Goal: Task Accomplishment & Management: Manage account settings

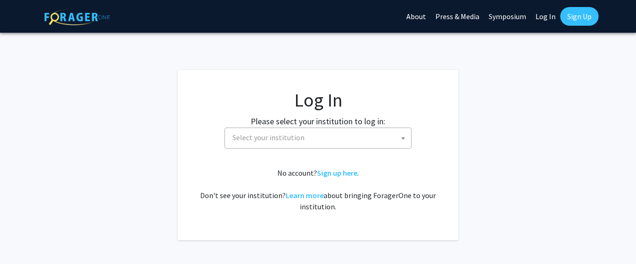
click at [261, 143] on span "Select your institution" at bounding box center [320, 137] width 182 height 19
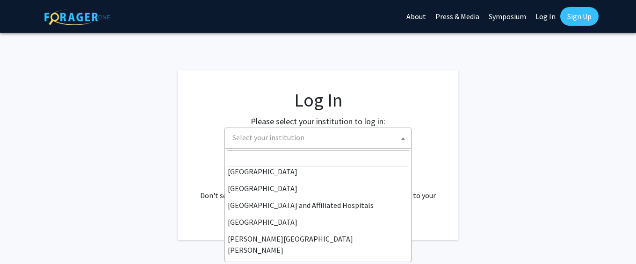
scroll to position [110, 0]
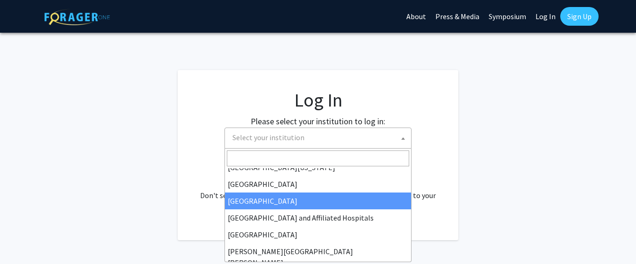
select select "23"
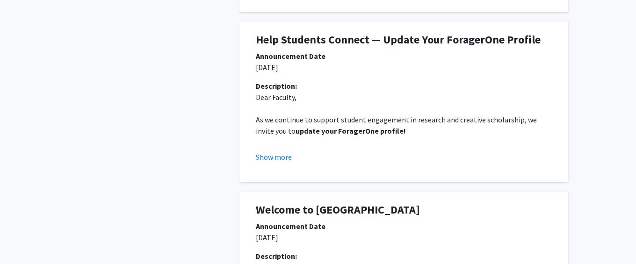
scroll to position [792, 0]
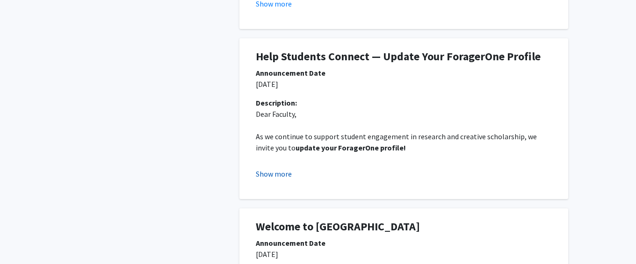
click at [283, 176] on button "Show more" at bounding box center [274, 173] width 36 height 11
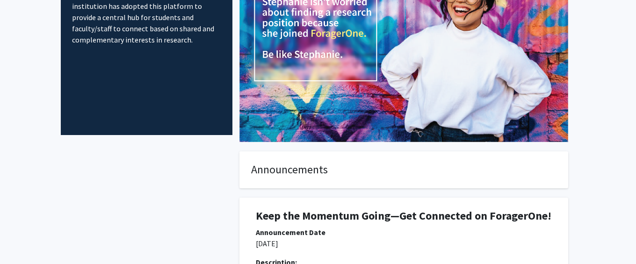
scroll to position [0, 0]
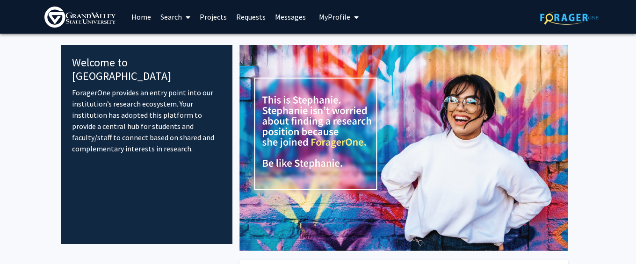
click at [329, 22] on button "My Profile" at bounding box center [338, 17] width 45 height 34
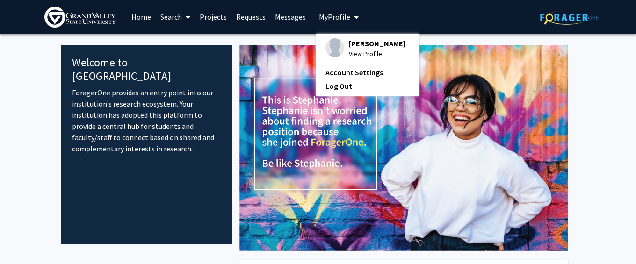
click at [349, 59] on span "View Profile" at bounding box center [377, 54] width 57 height 10
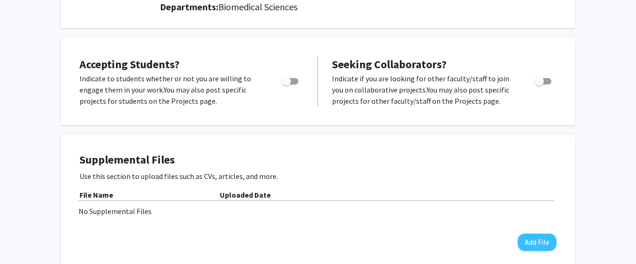
scroll to position [156, 0]
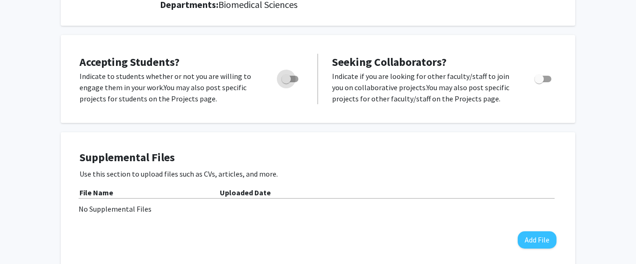
click at [290, 77] on span "Toggle" at bounding box center [286, 78] width 9 height 9
click at [286, 82] on input "Would you like to permit student requests?" at bounding box center [286, 82] width 0 height 0
checkbox input "true"
click at [546, 77] on span "Toggle" at bounding box center [543, 79] width 17 height 7
click at [539, 82] on input "Toggle" at bounding box center [539, 82] width 0 height 0
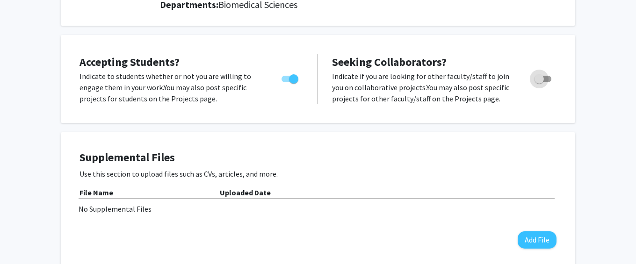
checkbox input "true"
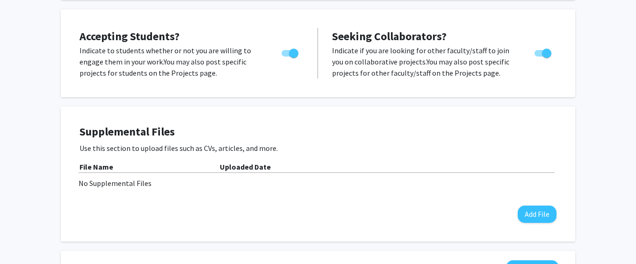
scroll to position [0, 0]
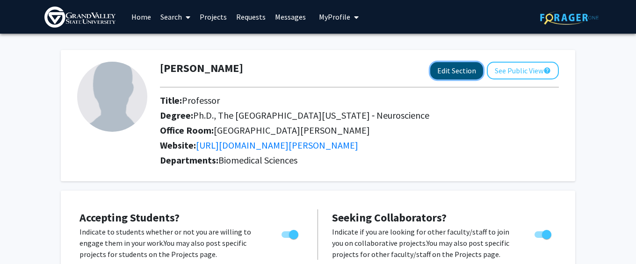
click at [449, 74] on button "Edit Section" at bounding box center [456, 70] width 53 height 17
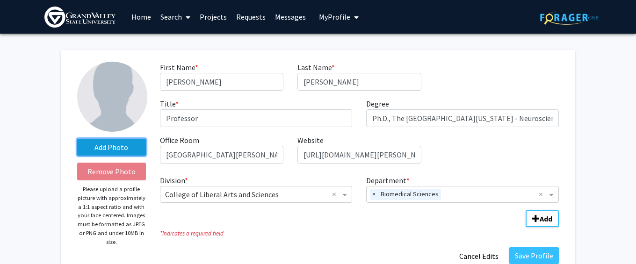
click at [129, 143] on label "Add Photo" at bounding box center [111, 147] width 69 height 17
click at [0, 0] on input "Add Photo" at bounding box center [0, 0] width 0 height 0
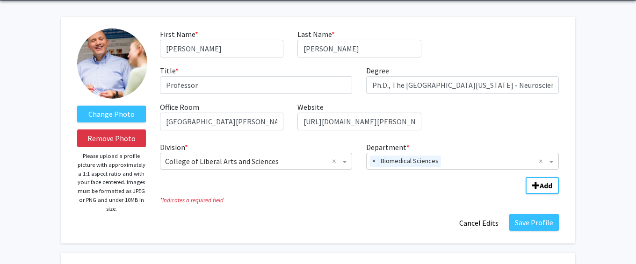
scroll to position [26, 0]
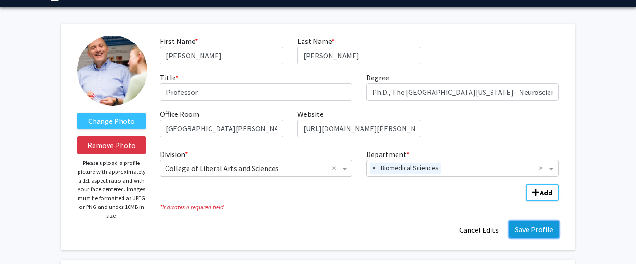
click at [545, 232] on button "Save Profile" at bounding box center [534, 229] width 50 height 17
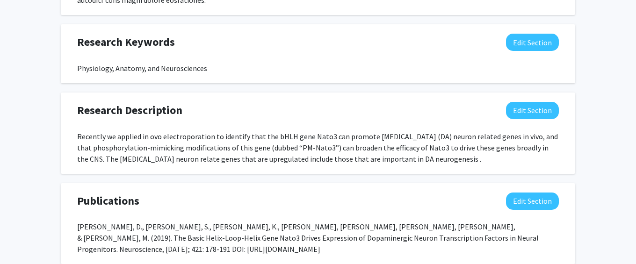
scroll to position [621, 0]
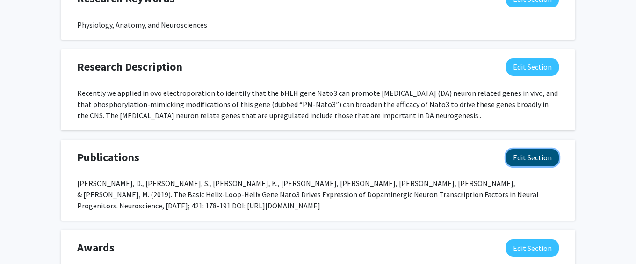
click at [538, 149] on button "Edit Section" at bounding box center [532, 157] width 53 height 17
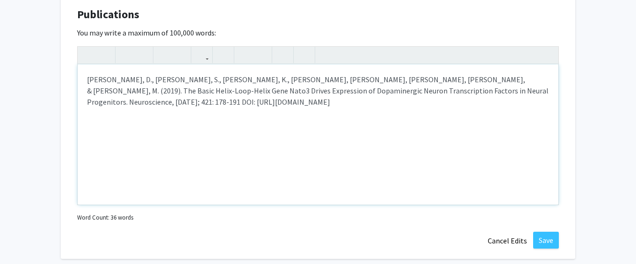
scroll to position [750, 0]
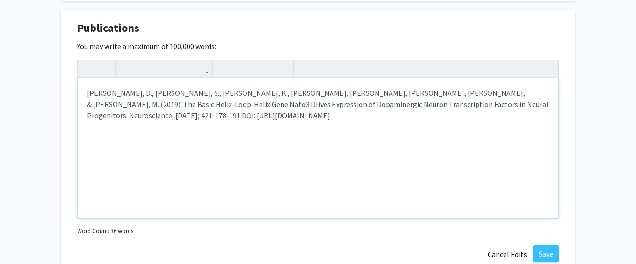
click at [275, 104] on div "[PERSON_NAME], D., [PERSON_NAME], S., [PERSON_NAME], K., [PERSON_NAME], [PERSON…" at bounding box center [318, 148] width 481 height 140
click at [87, 83] on div "[PERSON_NAME], D., [PERSON_NAME], S., [PERSON_NAME], K., [PERSON_NAME], [PERSON…" at bounding box center [318, 148] width 481 height 140
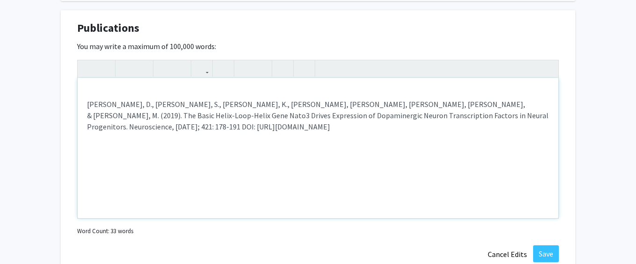
type textarea "<p>[PERSON_NAME] CU, [PERSON_NAME], [PERSON_NAME], [PERSON_NAME] P., Does devel…"
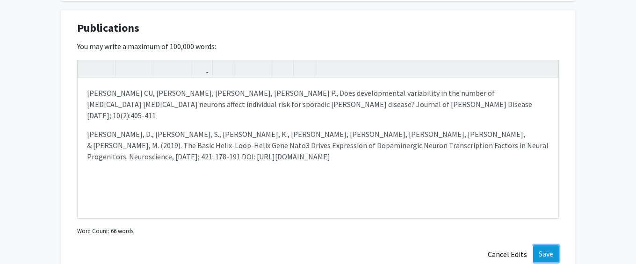
click at [550, 246] on button "Save" at bounding box center [546, 254] width 26 height 17
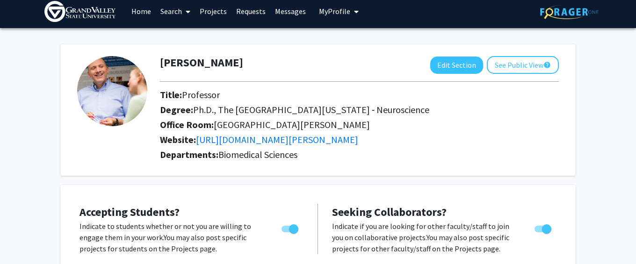
scroll to position [5, 0]
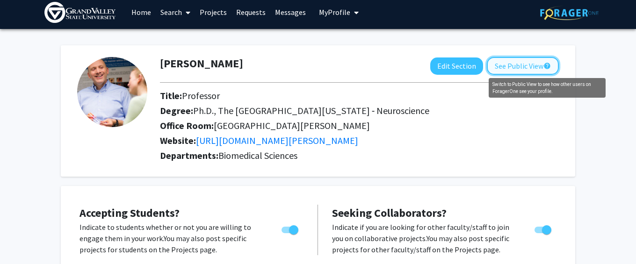
click at [544, 65] on mat-icon "help" at bounding box center [547, 65] width 7 height 11
